Goal: Task Accomplishment & Management: Manage account settings

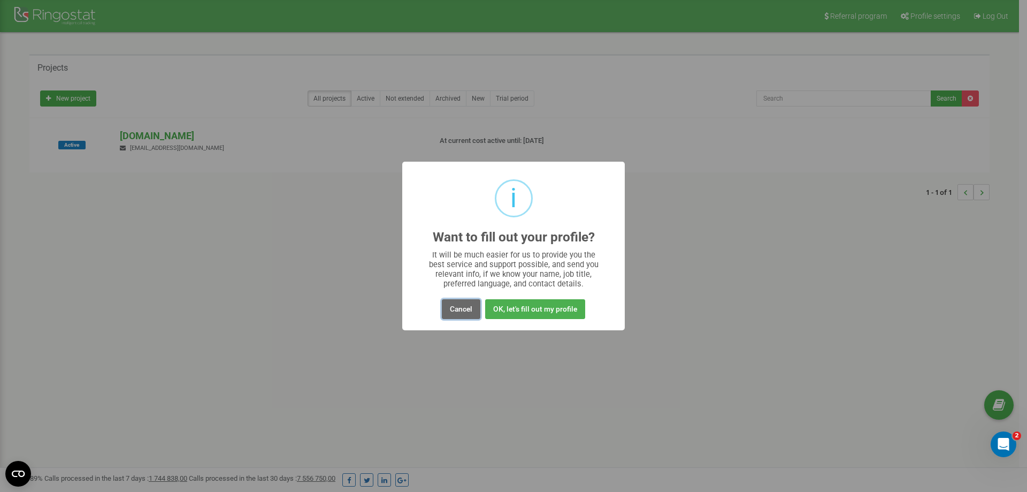
click at [466, 310] on button "Cancel" at bounding box center [461, 309] width 39 height 20
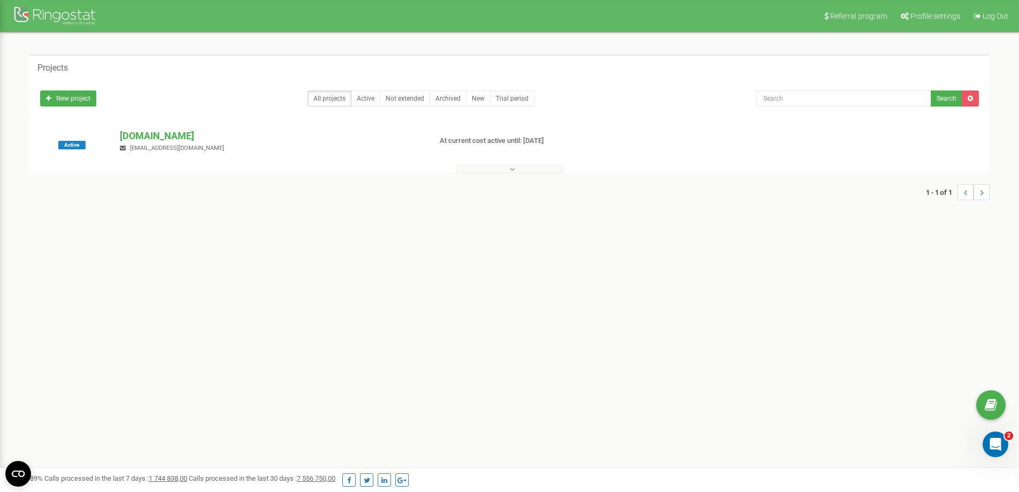
click at [504, 166] on button at bounding box center [509, 169] width 107 height 8
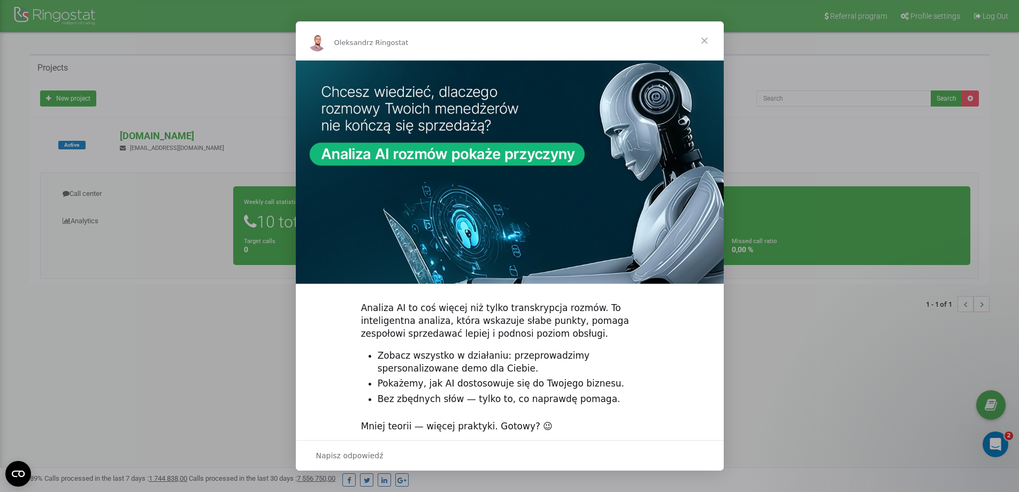
click at [707, 37] on span "Zamknij" at bounding box center [704, 40] width 39 height 39
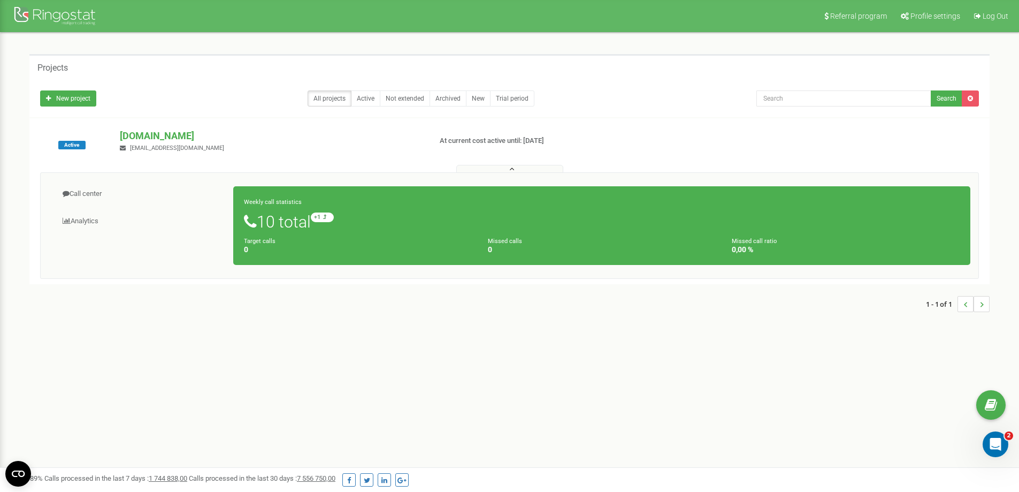
click at [187, 246] on div "Call center Analytics Weekly call statistics 10 total +1 relative to last week …" at bounding box center [509, 225] width 939 height 106
click at [142, 309] on div "1 - 1 of 1" at bounding box center [509, 303] width 960 height 37
click at [156, 268] on div "Call center Analytics Weekly call statistics 10 total +1 relative to last week …" at bounding box center [509, 225] width 939 height 106
click at [439, 99] on link "Archived" at bounding box center [448, 98] width 37 height 16
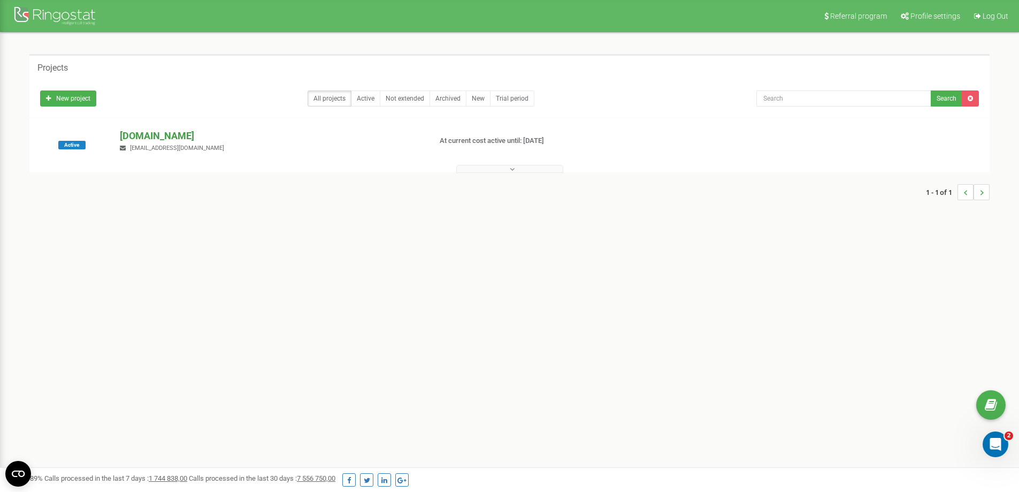
click at [257, 139] on p "[DOMAIN_NAME]" at bounding box center [271, 136] width 302 height 14
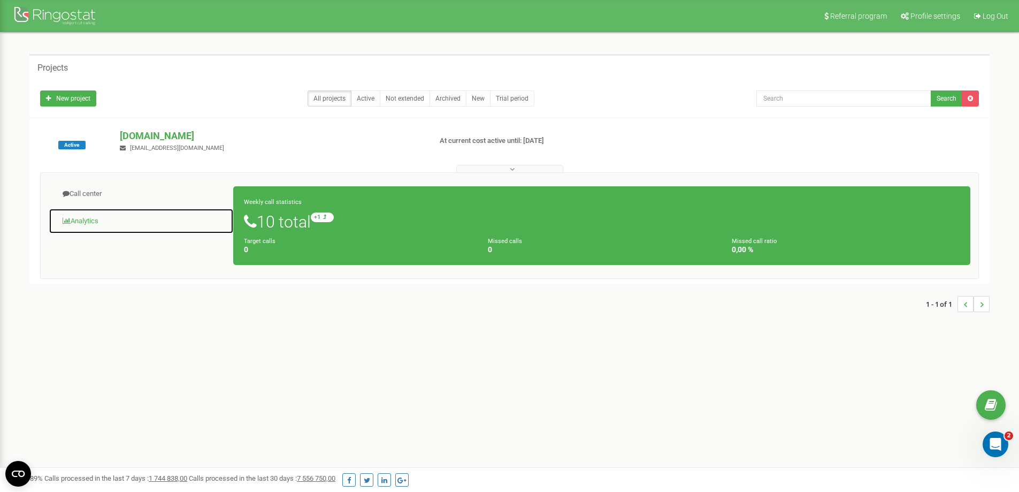
click at [97, 222] on link "Analytics" at bounding box center [141, 221] width 185 height 26
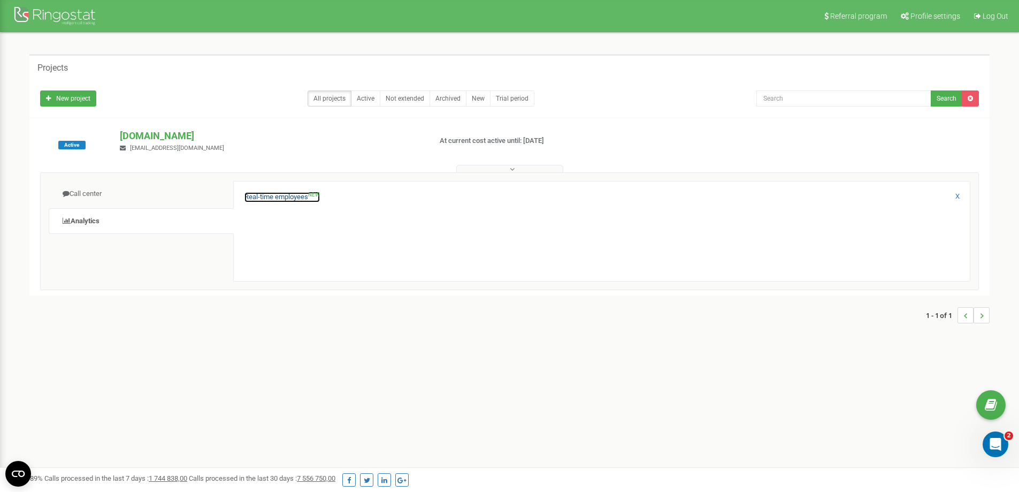
click at [286, 194] on link "Real-time employees NEW" at bounding box center [281, 197] width 75 height 10
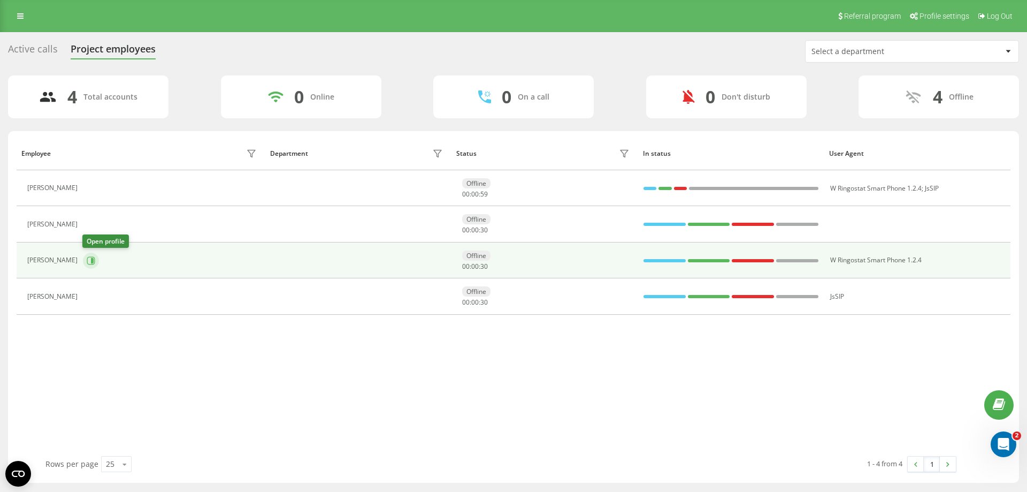
click at [91, 259] on icon at bounding box center [92, 259] width 3 height 5
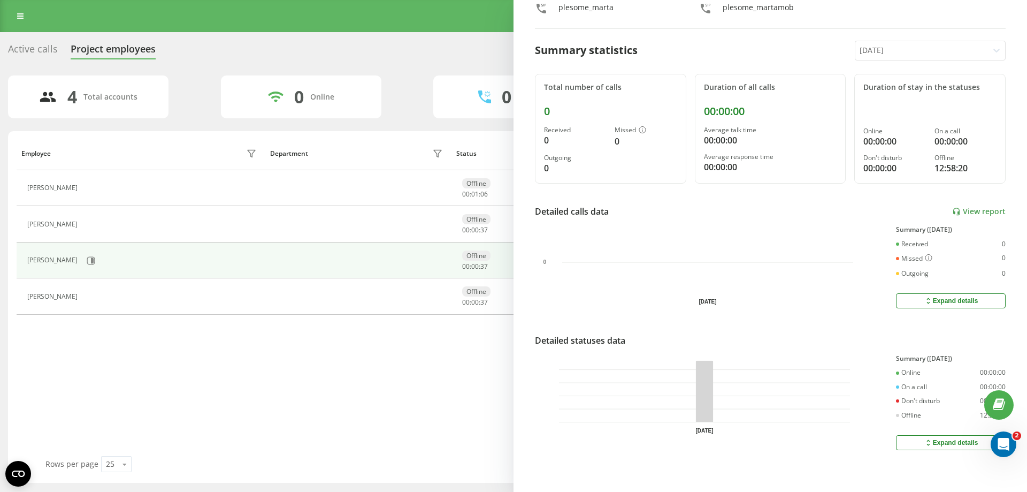
scroll to position [75, 0]
click at [469, 423] on div "Employee Department Status In status User Agent Magdalena Zdunska Offline 00 : …" at bounding box center [514, 295] width 994 height 319
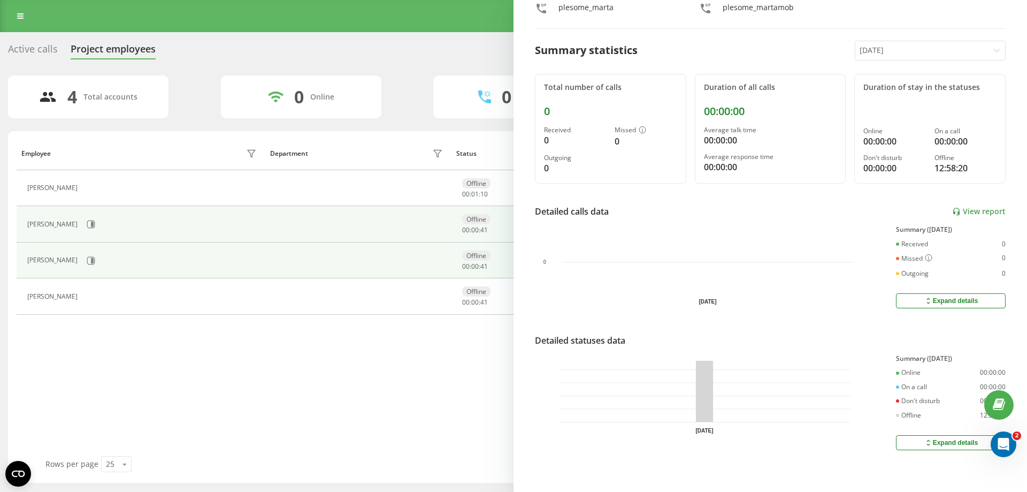
click at [288, 220] on td at bounding box center [358, 224] width 186 height 36
click at [422, 223] on td at bounding box center [358, 224] width 186 height 36
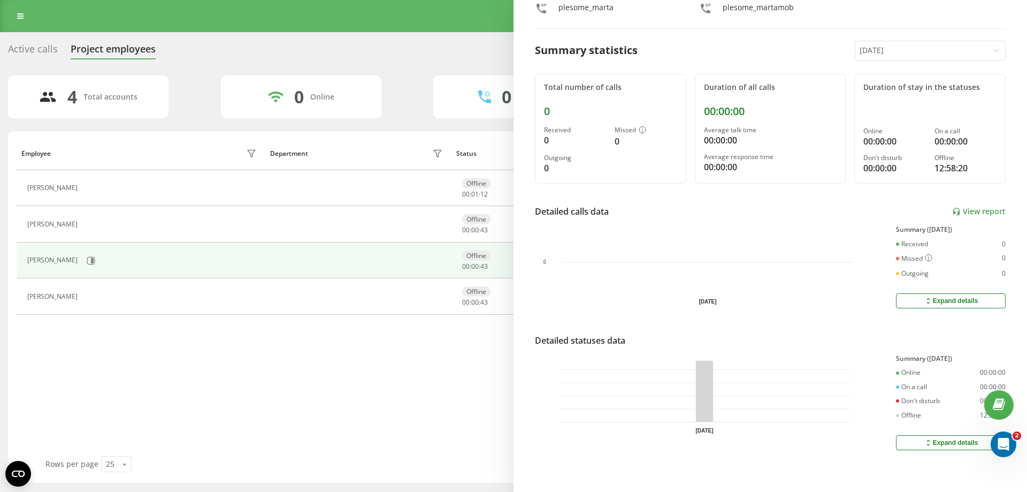
scroll to position [0, 0]
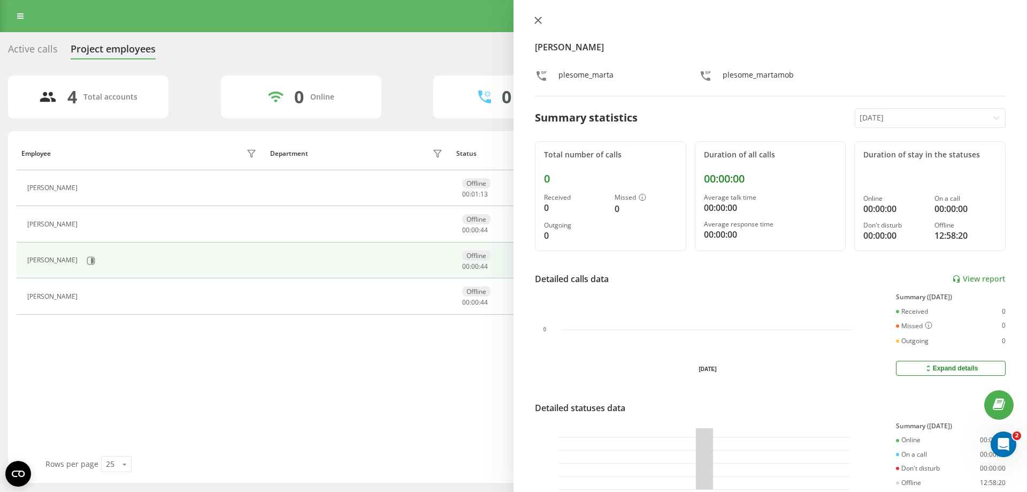
click at [537, 20] on icon at bounding box center [537, 20] width 7 height 7
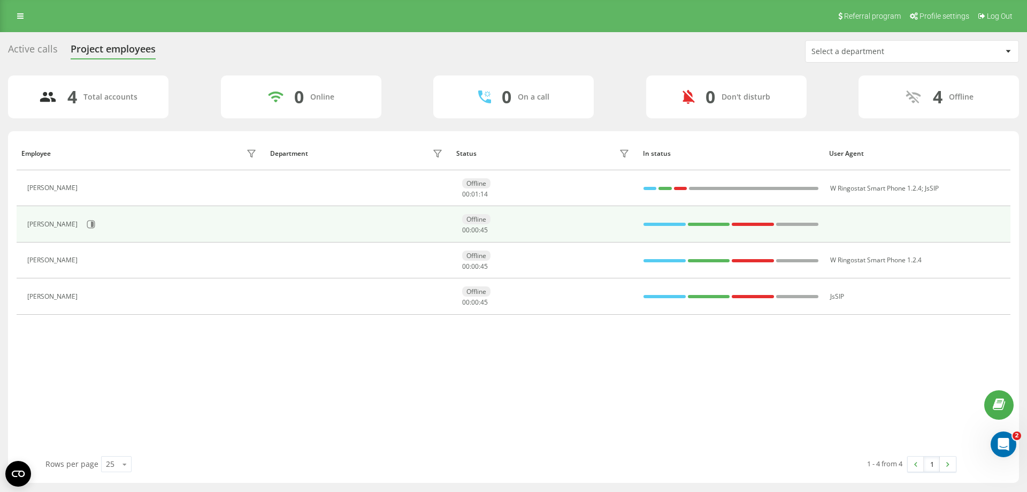
click at [373, 226] on td at bounding box center [358, 224] width 186 height 36
click at [96, 224] on button at bounding box center [91, 224] width 16 height 16
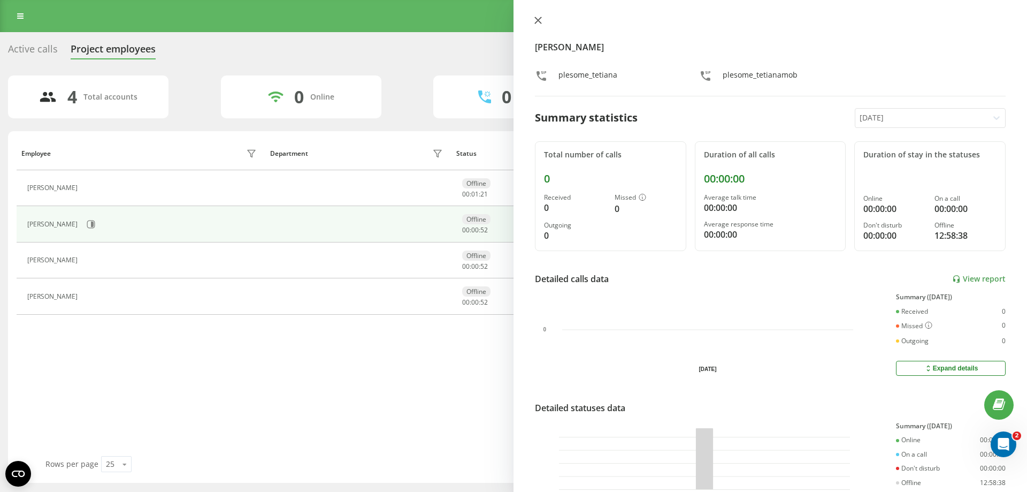
click at [539, 19] on icon at bounding box center [538, 20] width 6 height 6
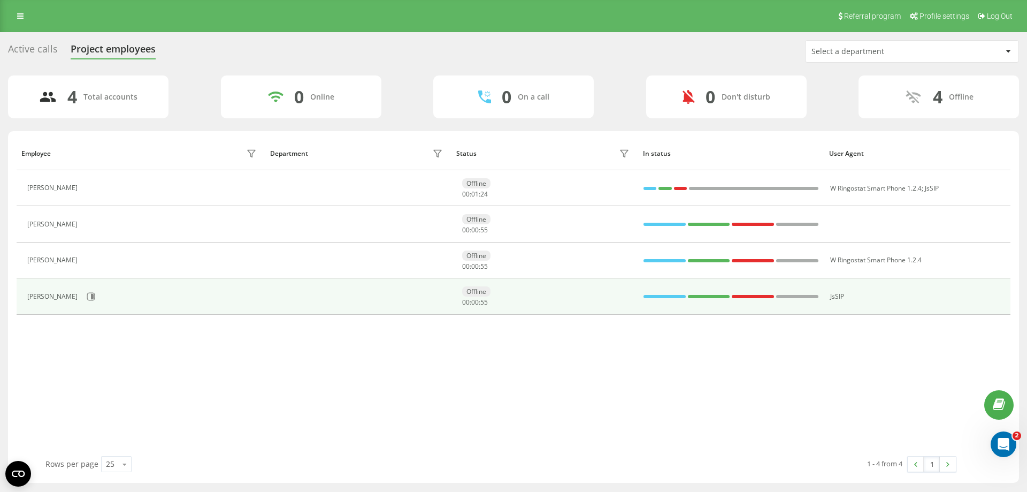
click at [40, 298] on div "Maria Flak" at bounding box center [53, 296] width 53 height 7
click at [49, 293] on div "Maria Flak" at bounding box center [53, 296] width 53 height 7
click at [87, 299] on icon at bounding box center [91, 296] width 9 height 9
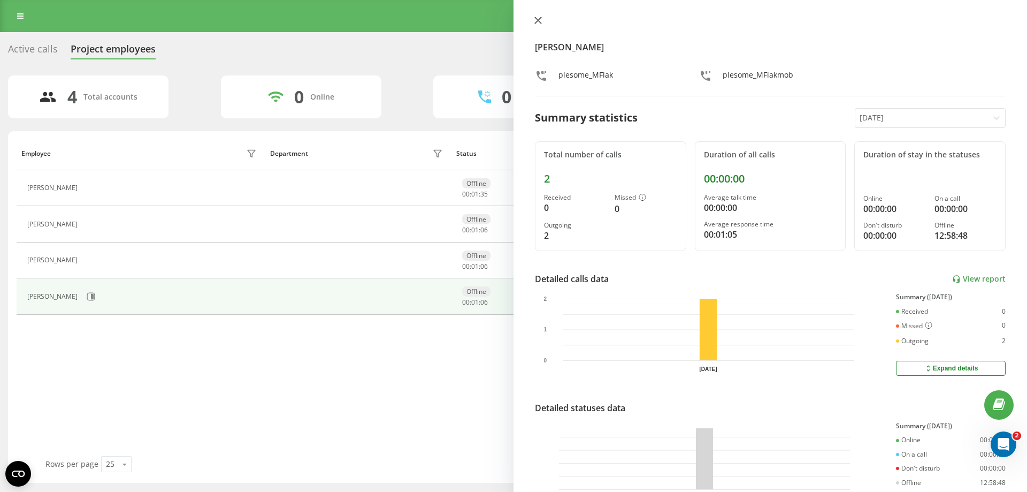
click at [539, 23] on icon at bounding box center [537, 20] width 7 height 7
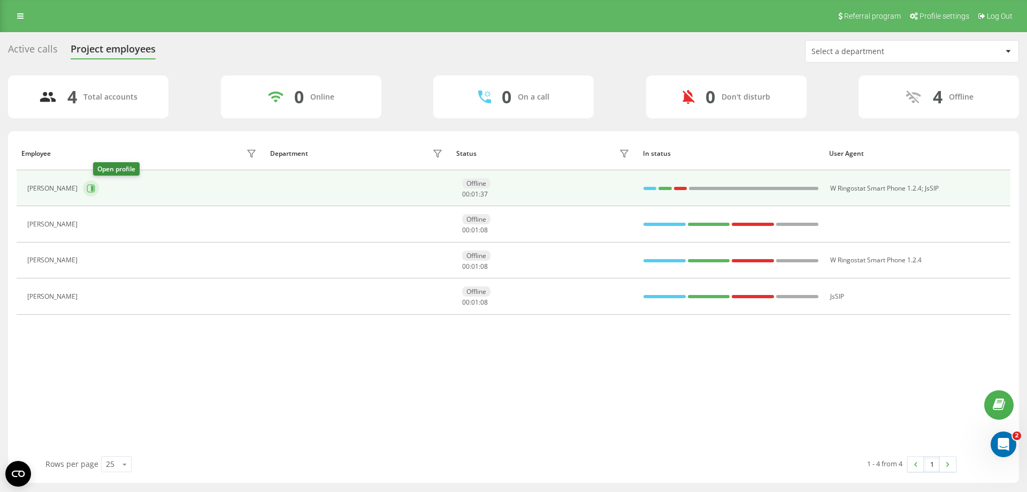
click at [94, 189] on icon at bounding box center [92, 188] width 3 height 5
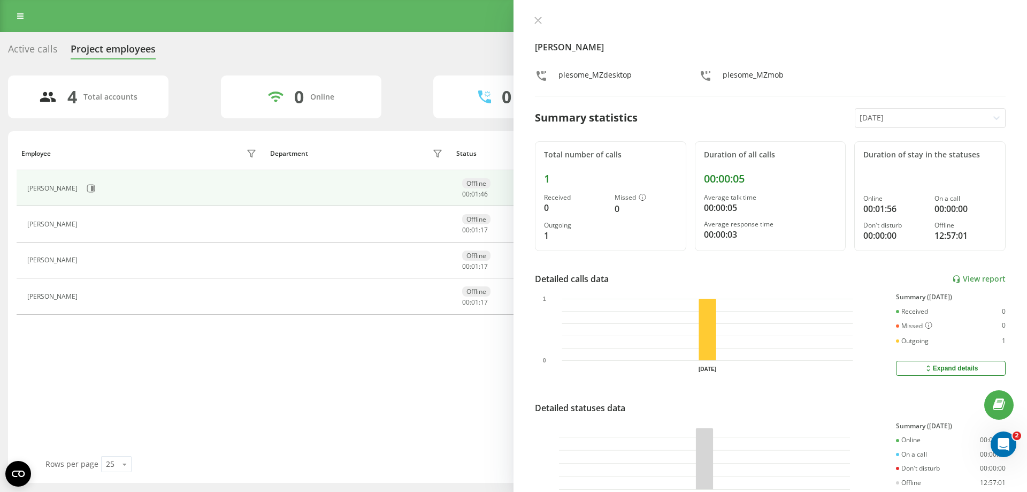
click at [529, 27] on div "Magdalena Zdunska plesome_MZdesktop plesome_MZmob Summary statistics Today Tota…" at bounding box center [771, 246] width 514 height 492
click at [534, 17] on icon at bounding box center [537, 20] width 7 height 7
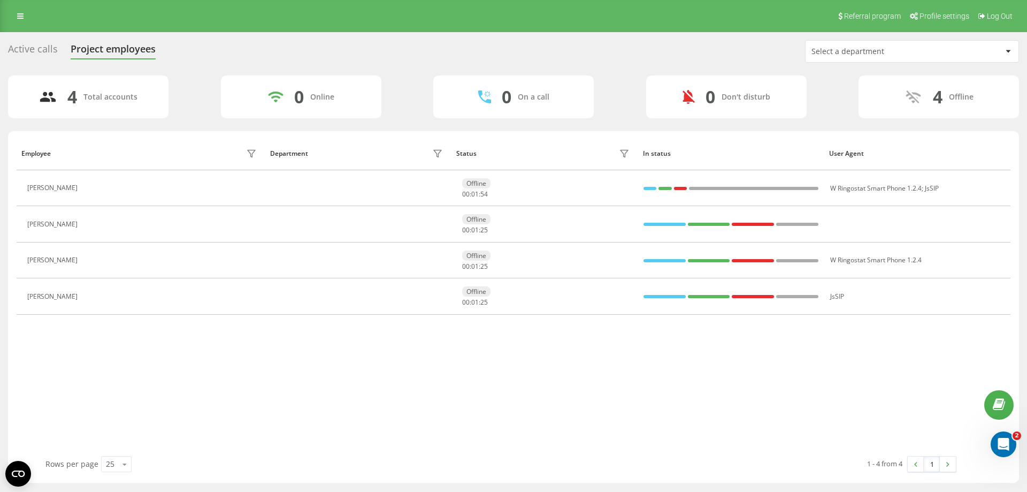
click at [44, 44] on div "Active calls" at bounding box center [33, 51] width 50 height 17
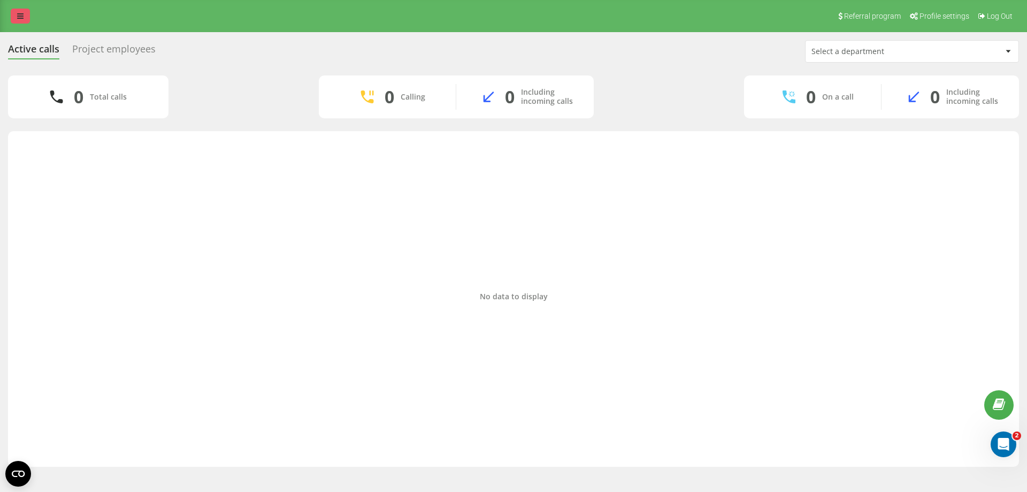
click at [21, 17] on icon at bounding box center [20, 15] width 6 height 7
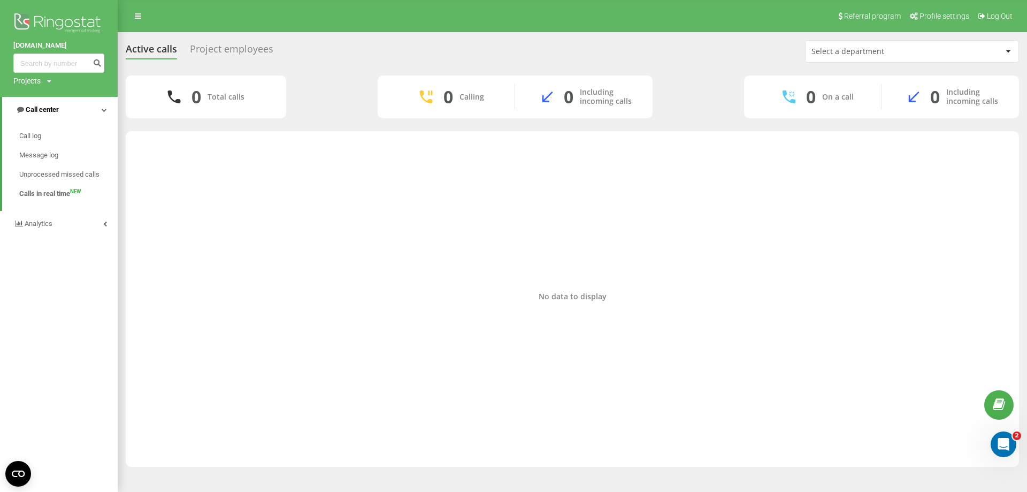
click at [100, 115] on link "Call center" at bounding box center [60, 110] width 116 height 26
click at [95, 103] on link "Call center" at bounding box center [59, 110] width 118 height 26
click at [104, 112] on icon at bounding box center [104, 109] width 5 height 5
click at [104, 112] on icon at bounding box center [105, 109] width 4 height 5
click at [940, 20] on span "Profile settings" at bounding box center [945, 16] width 50 height 9
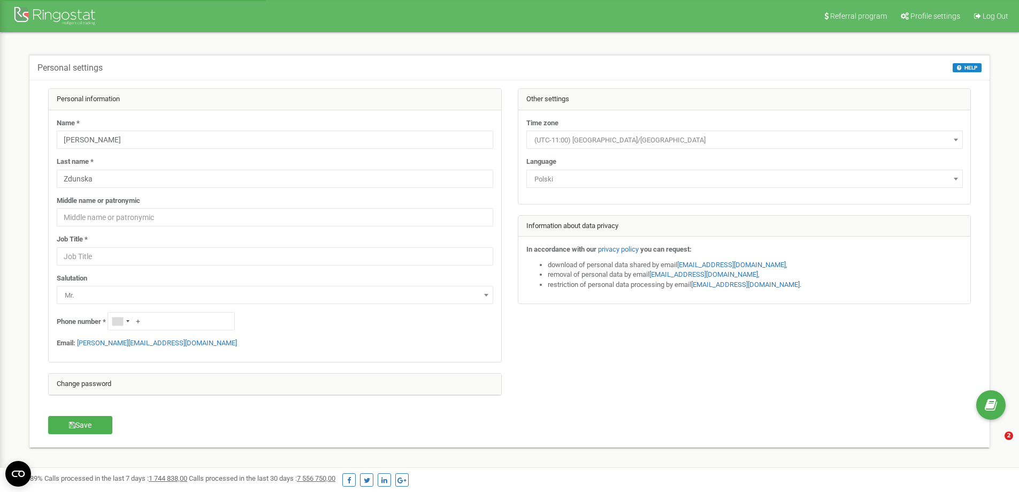
select select "pol"
click at [103, 427] on button "Save" at bounding box center [80, 425] width 64 height 18
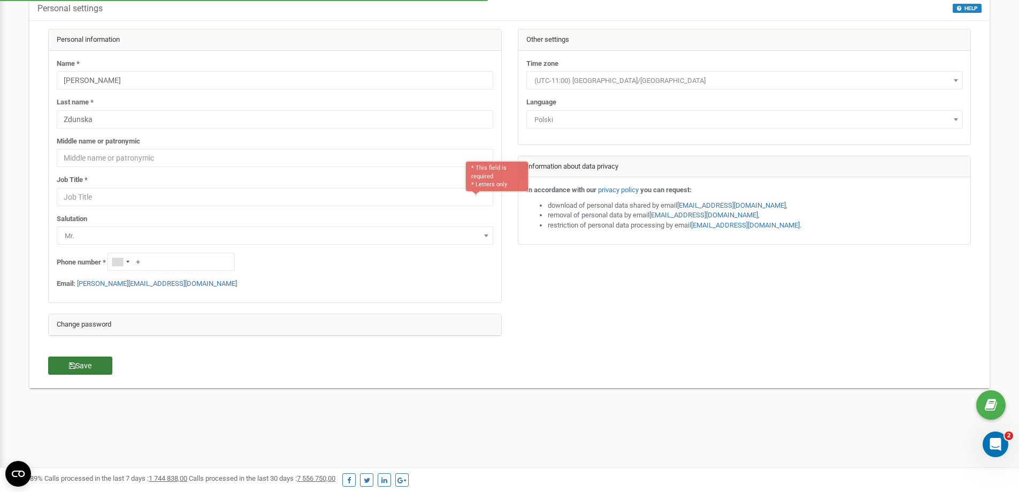
scroll to position [150, 0]
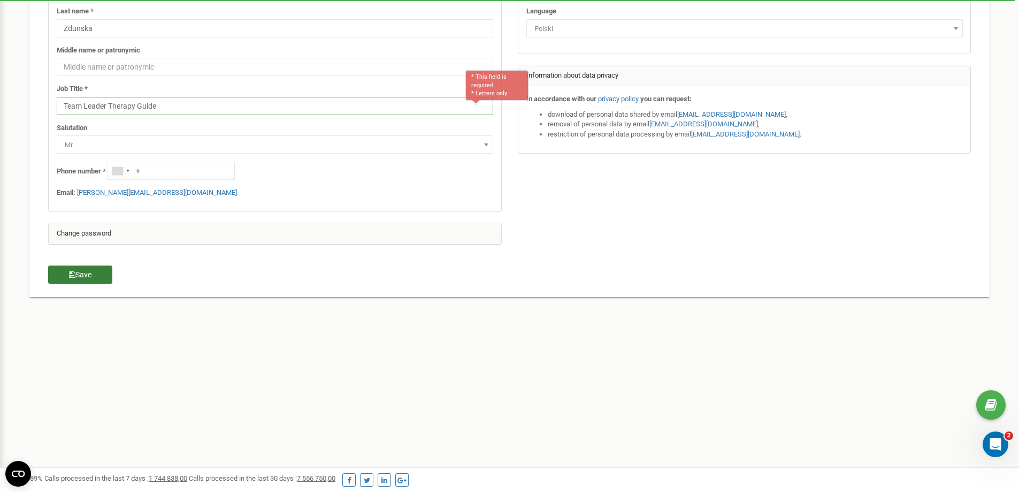
type input "Team Leader Therapy Guide"
click at [101, 278] on button "Save" at bounding box center [80, 274] width 64 height 18
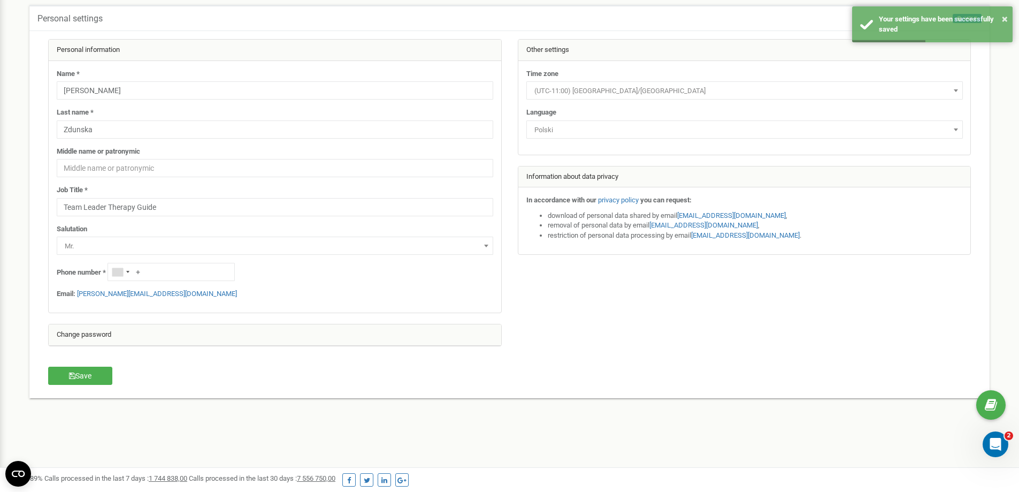
scroll to position [0, 0]
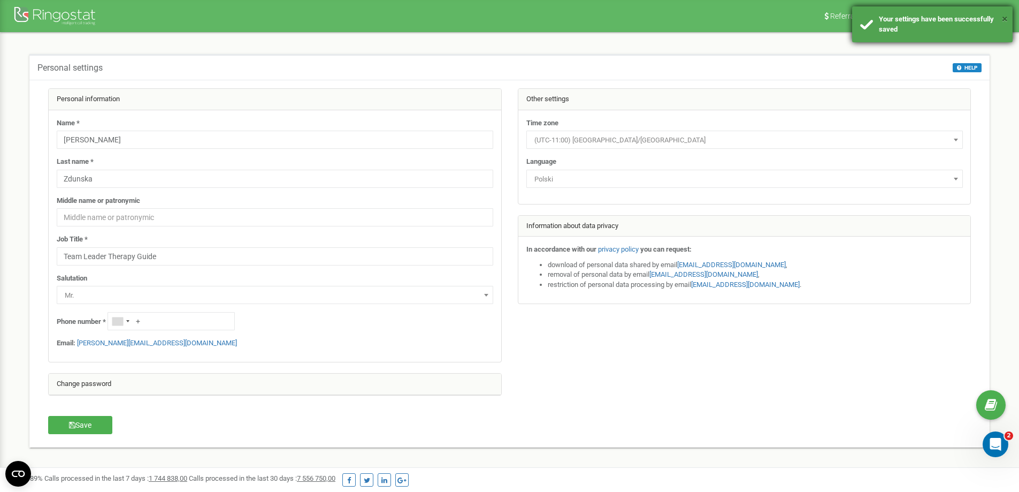
click at [1004, 20] on button "×" at bounding box center [1005, 19] width 6 height 16
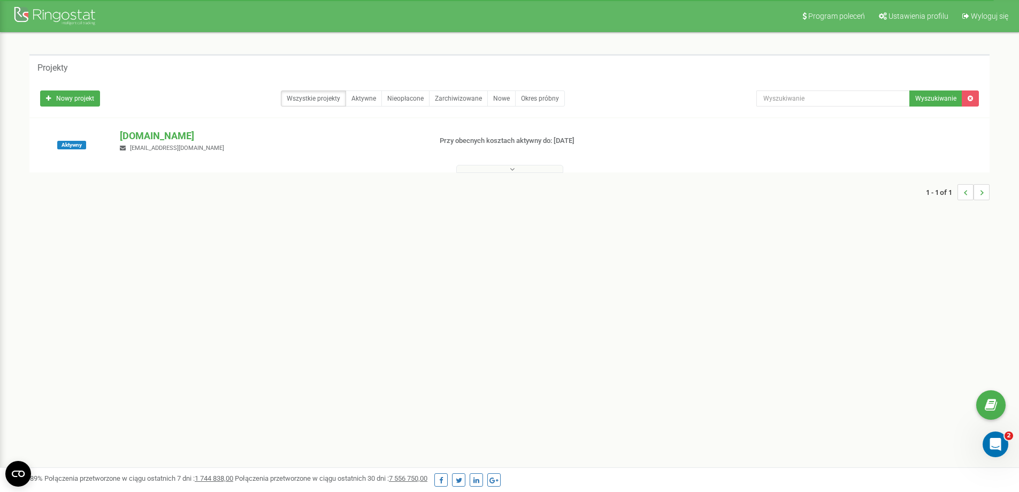
click at [278, 148] on div "[DOMAIN_NAME] [EMAIL_ADDRESS][DOMAIN_NAME]" at bounding box center [271, 141] width 318 height 24
click at [147, 132] on p "[DOMAIN_NAME]" at bounding box center [271, 136] width 302 height 14
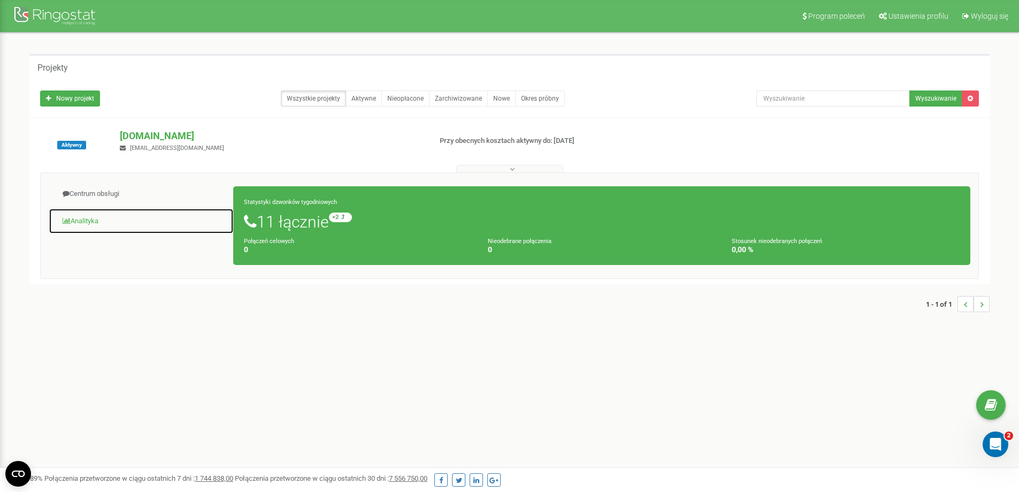
click at [95, 216] on link "Analityka" at bounding box center [141, 221] width 185 height 26
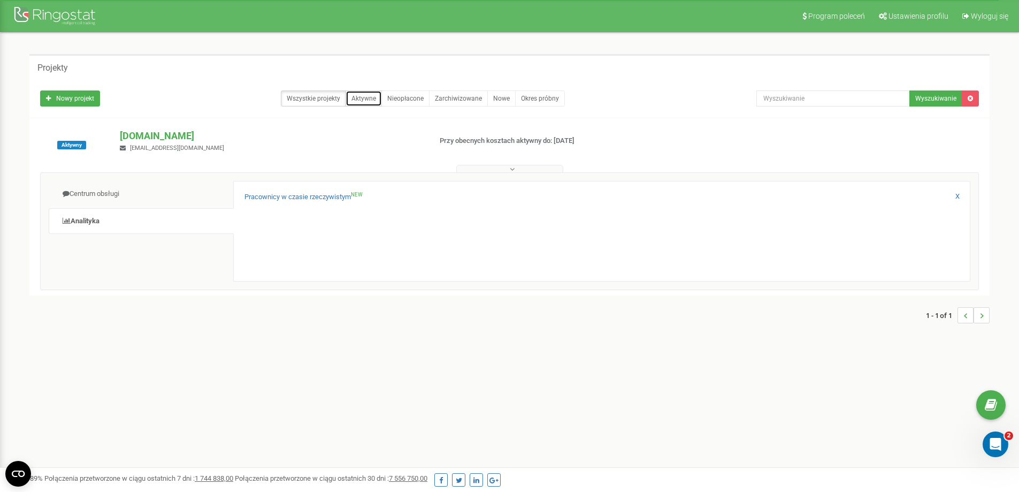
click at [362, 95] on link "Aktywne" at bounding box center [364, 98] width 36 height 16
click at [149, 130] on p "[DOMAIN_NAME]" at bounding box center [271, 136] width 302 height 14
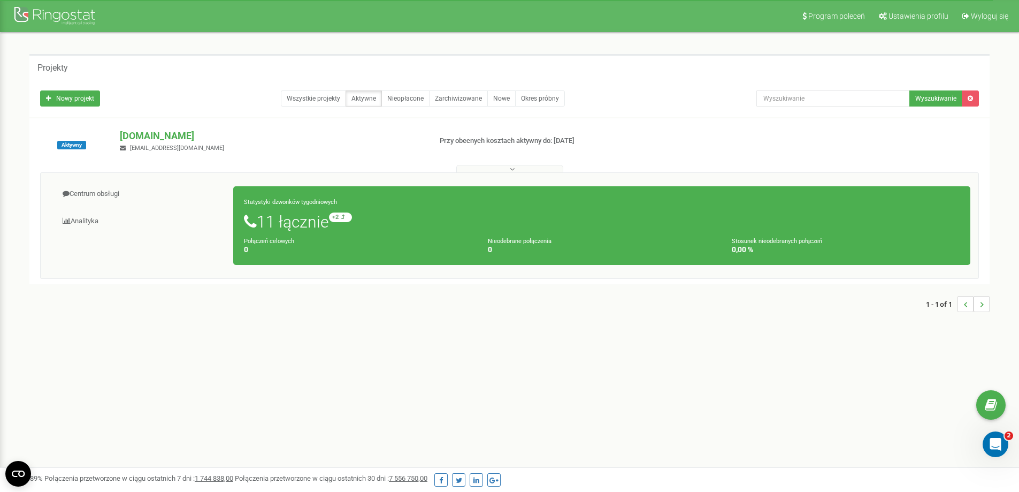
click at [509, 164] on div at bounding box center [509, 166] width 955 height 11
click at [510, 168] on icon at bounding box center [512, 168] width 5 height 7
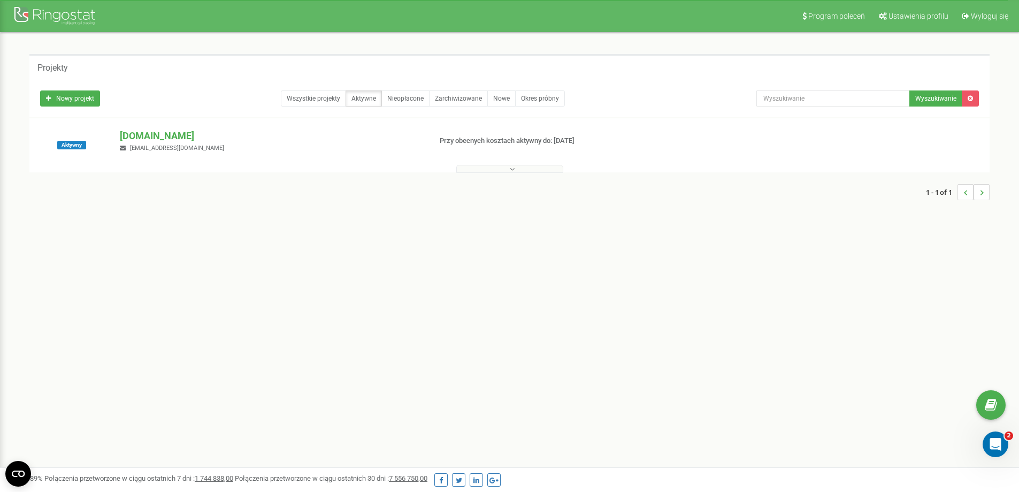
click at [470, 172] on button at bounding box center [509, 169] width 107 height 8
click at [326, 98] on link "Wszystkie projekty" at bounding box center [313, 98] width 65 height 16
click at [140, 135] on p "[DOMAIN_NAME]" at bounding box center [271, 136] width 302 height 14
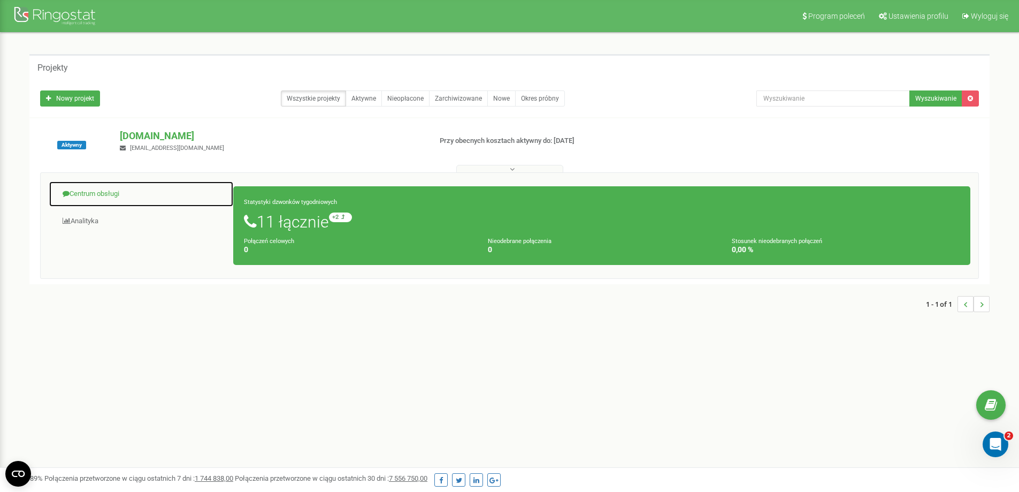
click at [105, 198] on link "Centrum obsługi" at bounding box center [141, 194] width 185 height 26
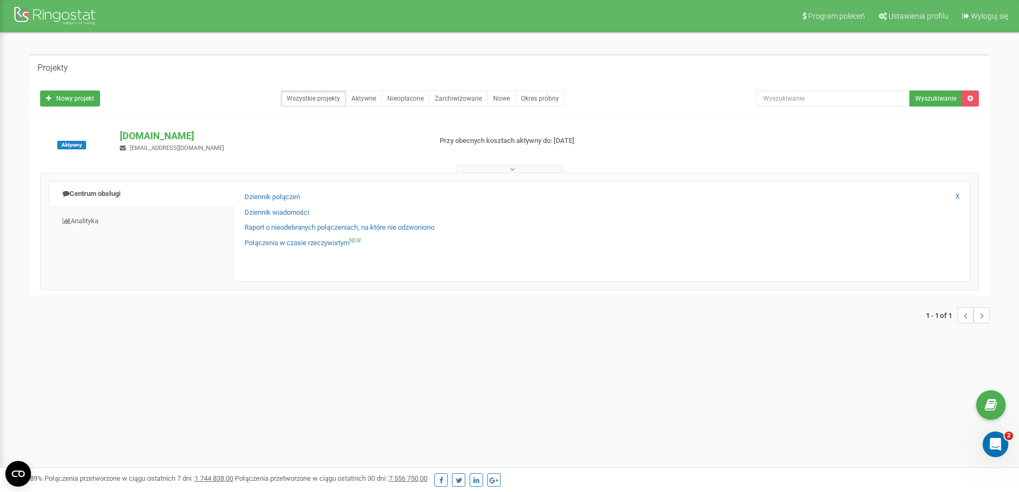
click at [280, 192] on div "Dziennik połączeń Dziennik wiadomości Raport o nieodebranych połączeniach, na k…" at bounding box center [601, 231] width 737 height 101
click at [282, 195] on link "Dziennik połączeń" at bounding box center [272, 197] width 56 height 10
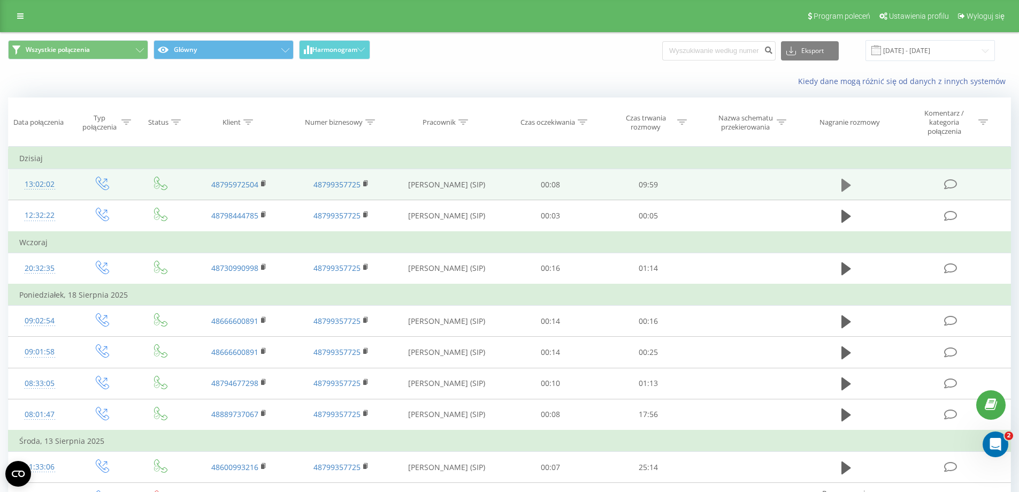
click at [844, 186] on icon at bounding box center [846, 185] width 10 height 13
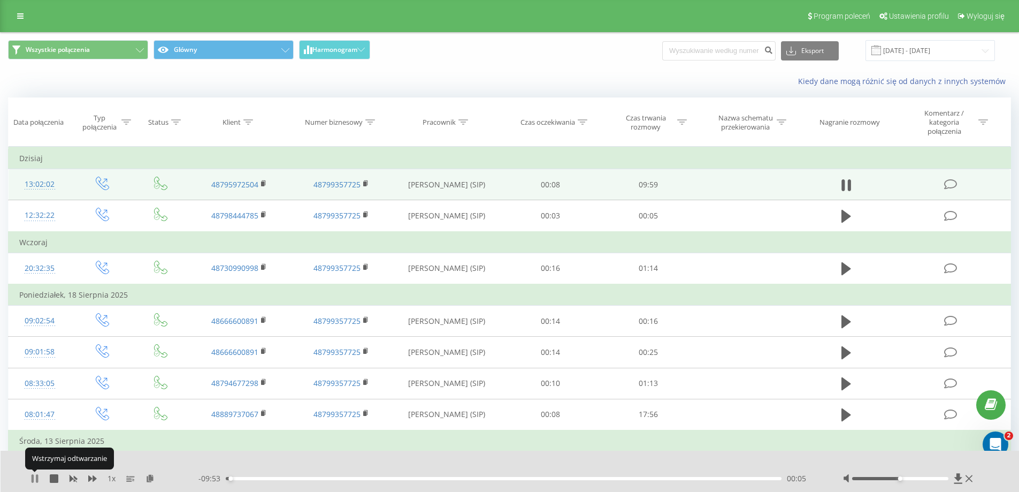
click at [35, 479] on icon at bounding box center [34, 478] width 9 height 9
